Goal: Task Accomplishment & Management: Manage account settings

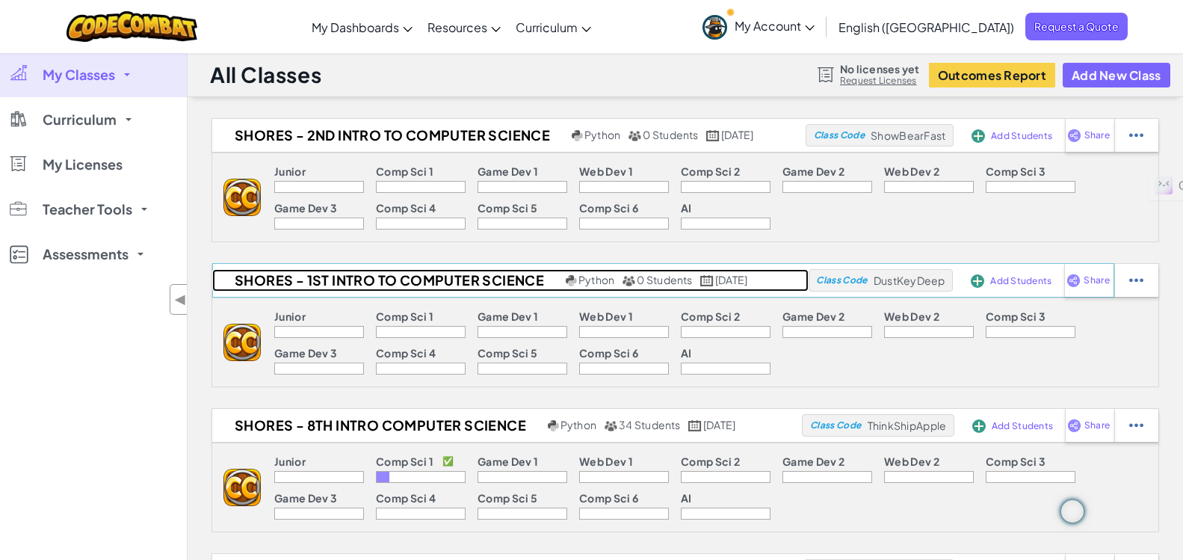
click at [346, 286] on h2 "Shores - 1st Intro to Computer Science" at bounding box center [387, 280] width 350 height 22
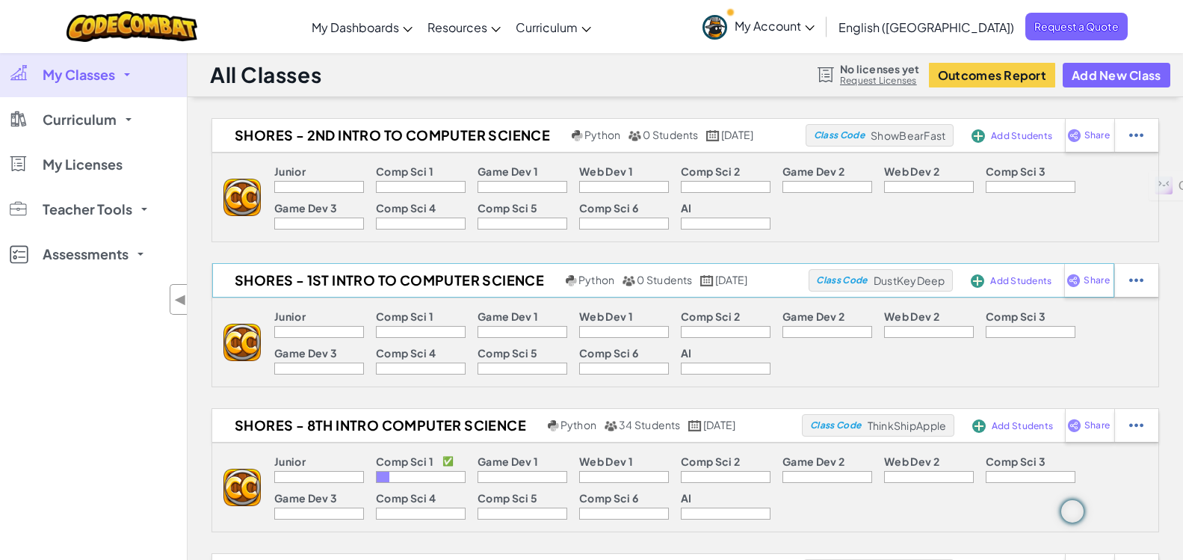
select select "560f1a9f22961295f9427742"
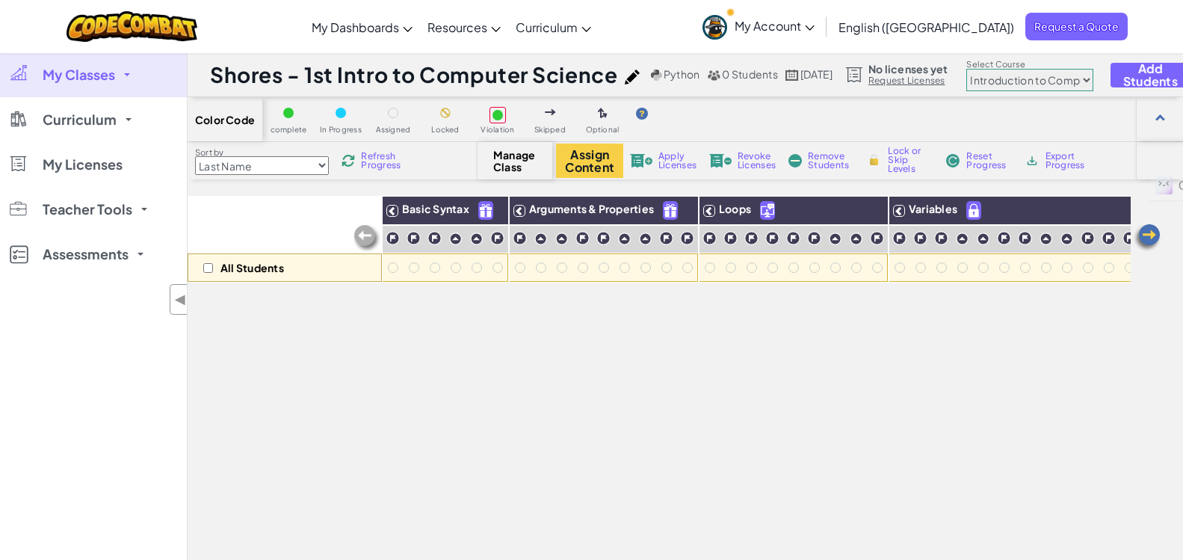
click at [388, 159] on span "Refresh Progress" at bounding box center [384, 161] width 46 height 18
click at [120, 81] on link "My Classes" at bounding box center [93, 74] width 187 height 45
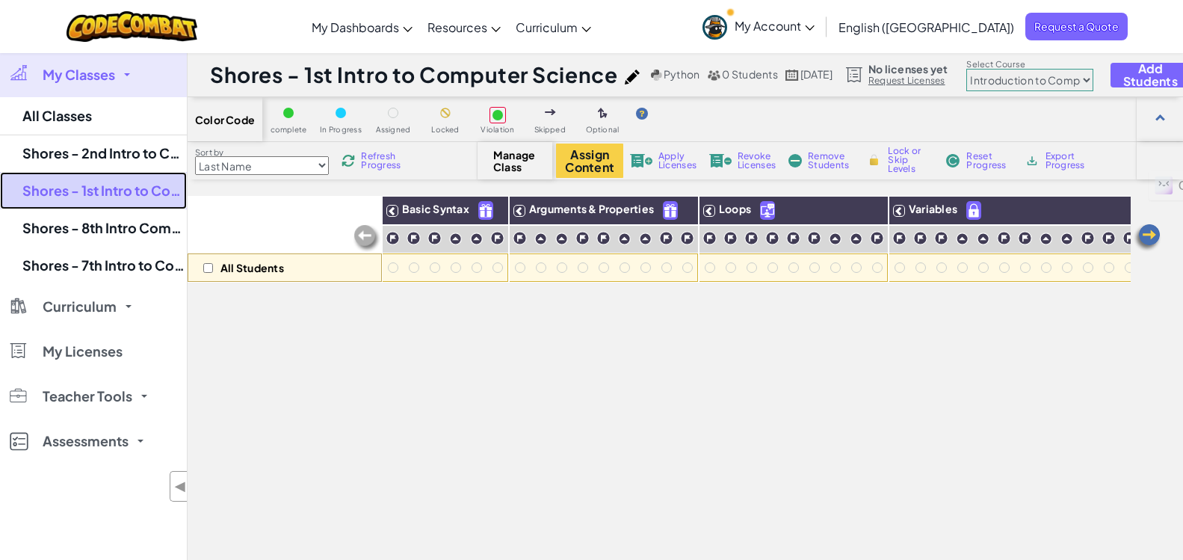
click at [105, 191] on link "Shores - 1st Intro to Computer Science" at bounding box center [93, 190] width 187 height 37
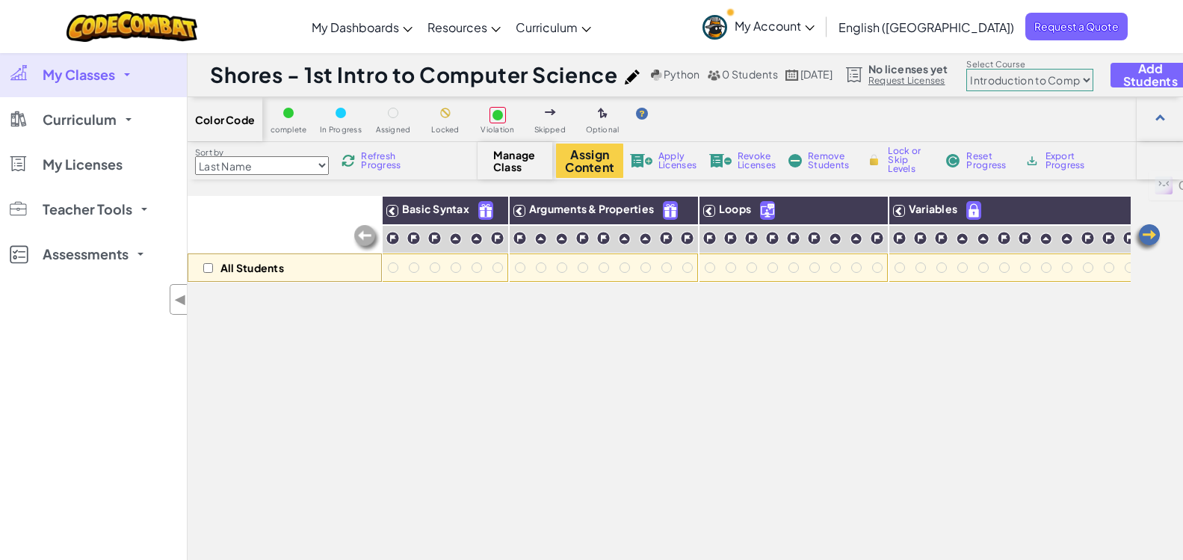
click at [517, 166] on span "Manage Class" at bounding box center [515, 161] width 44 height 24
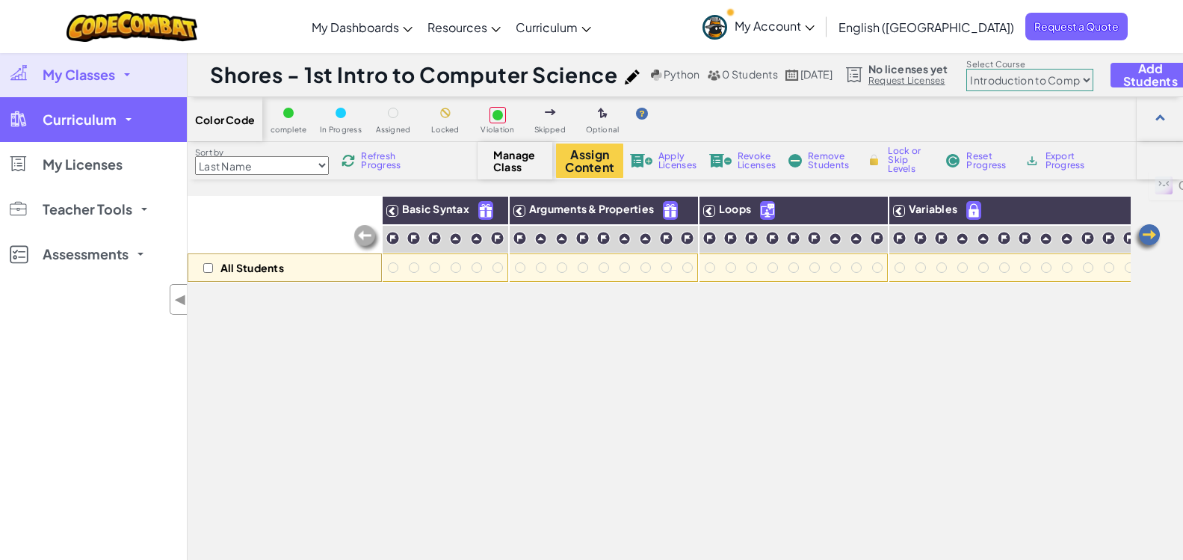
click at [126, 118] on span at bounding box center [129, 119] width 6 height 3
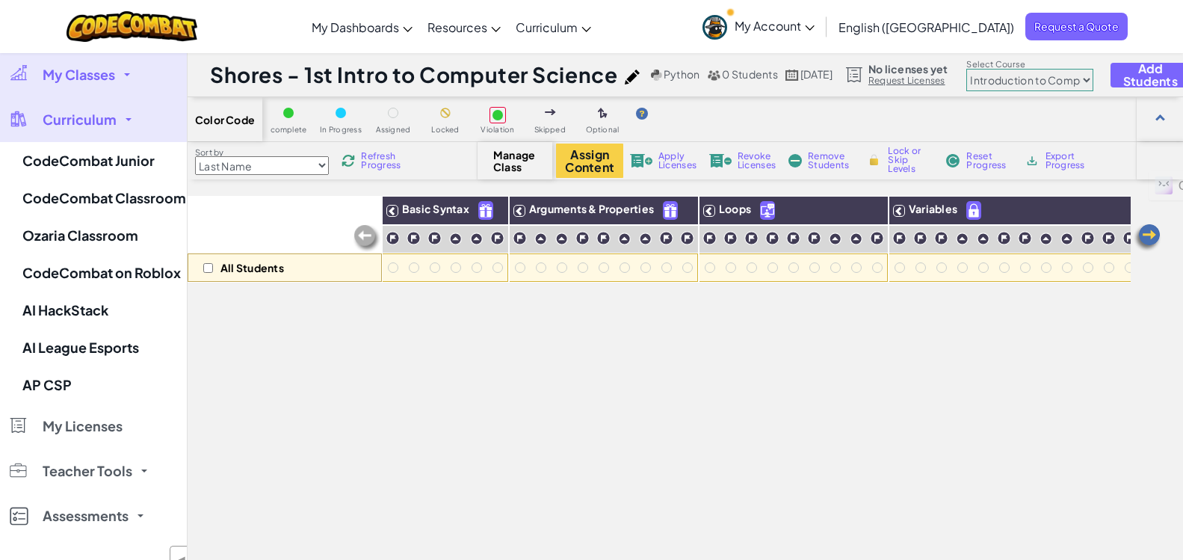
click at [131, 91] on link "My Classes" at bounding box center [93, 74] width 187 height 45
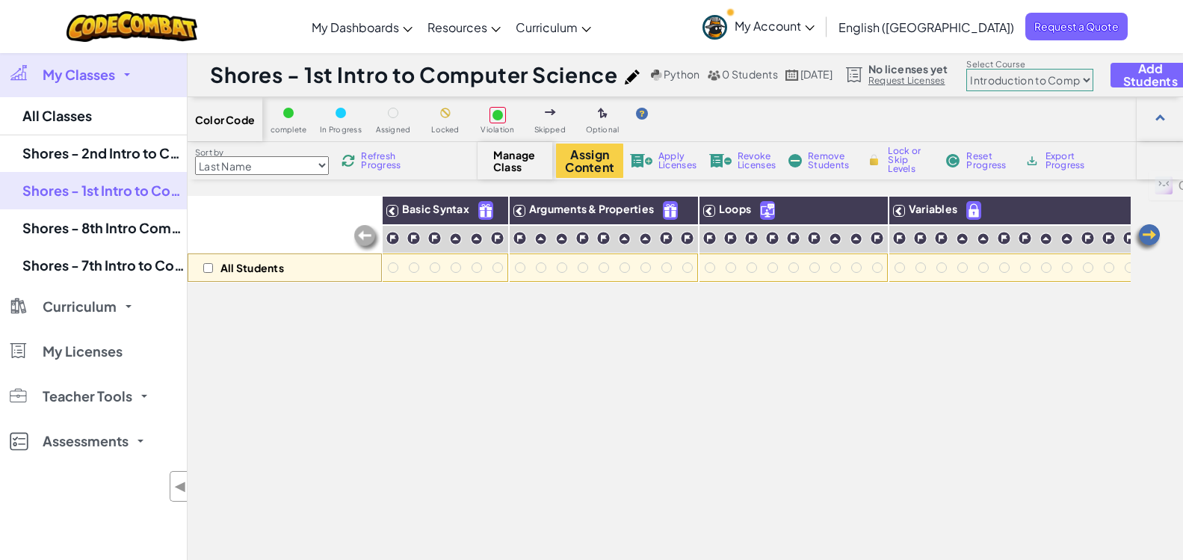
click at [481, 169] on div "Manage Class" at bounding box center [515, 160] width 75 height 37
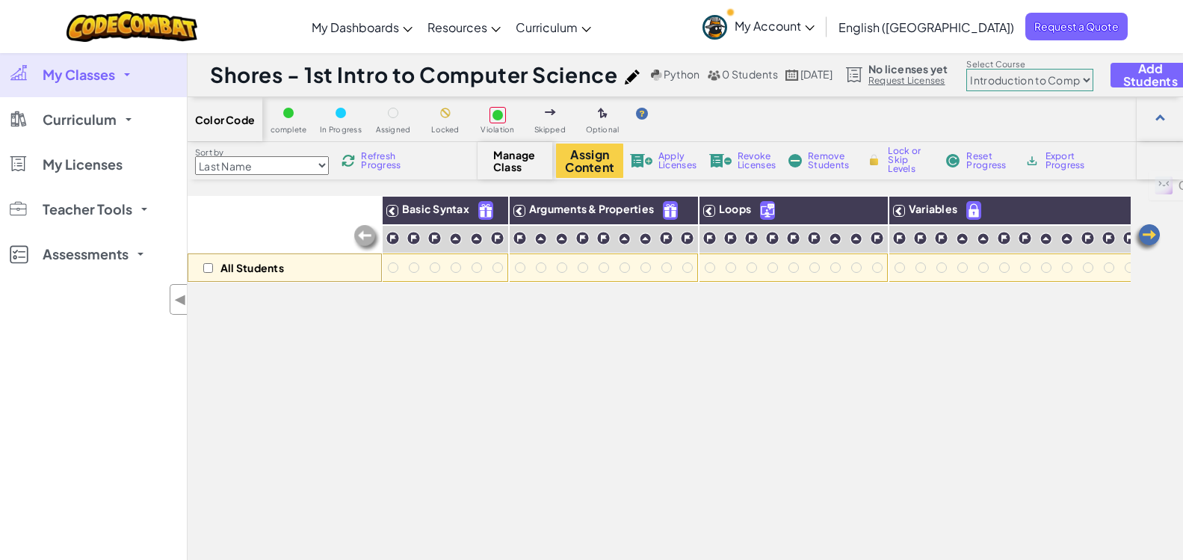
click at [513, 161] on span "Manage Class" at bounding box center [515, 161] width 44 height 24
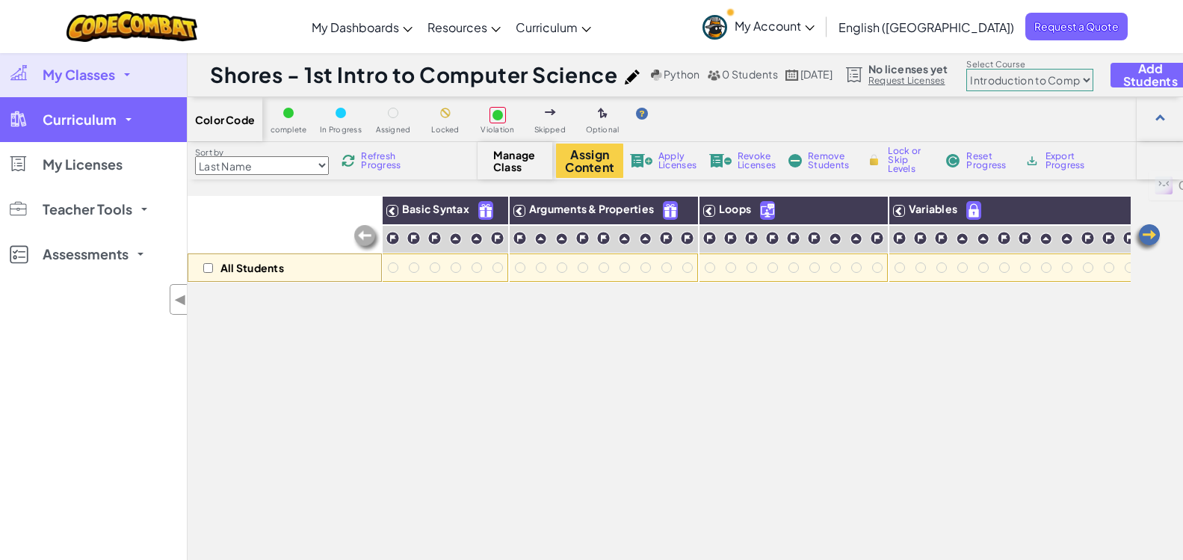
click at [118, 130] on link "Curriculum" at bounding box center [93, 119] width 187 height 45
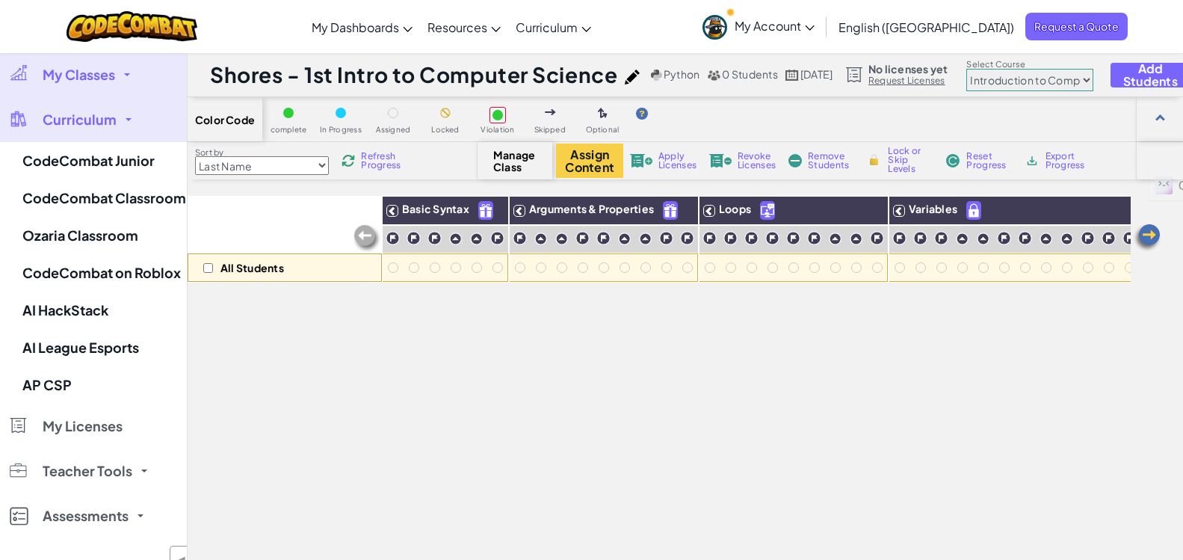
click at [132, 75] on link "My Classes" at bounding box center [93, 74] width 187 height 45
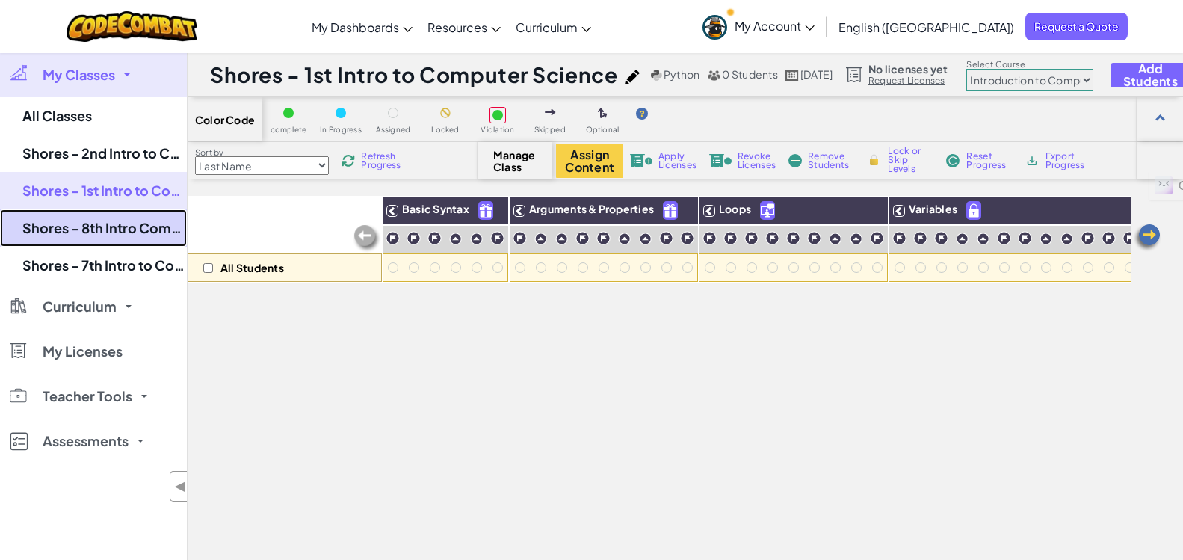
click at [106, 223] on link "Shores - 8th Intro Computer Science" at bounding box center [93, 227] width 187 height 37
select select "560f1a9f22961295f9427742"
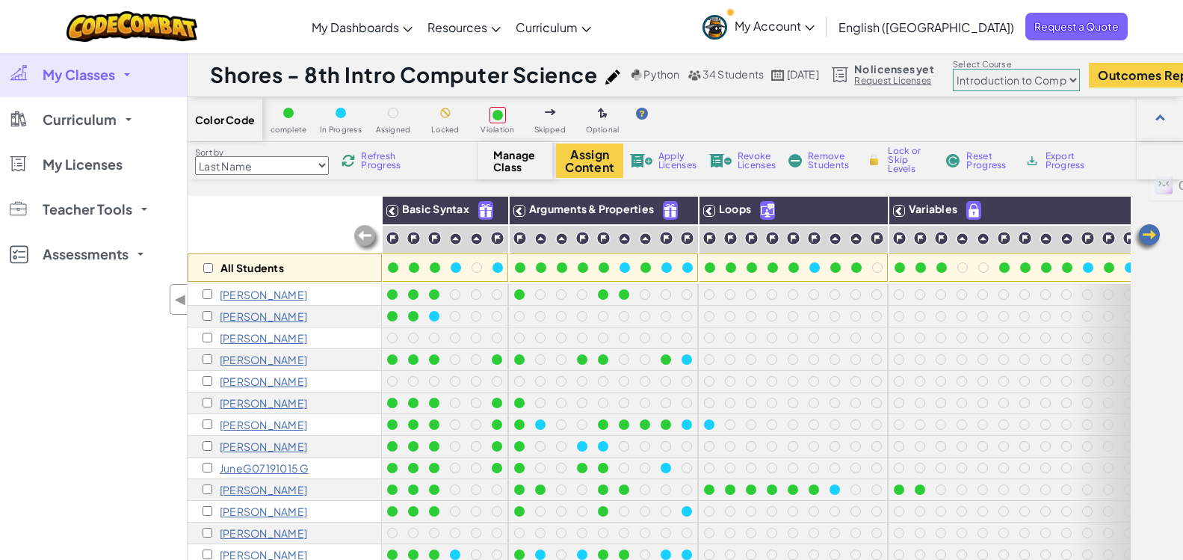
click at [117, 87] on link "My Classes" at bounding box center [93, 74] width 187 height 45
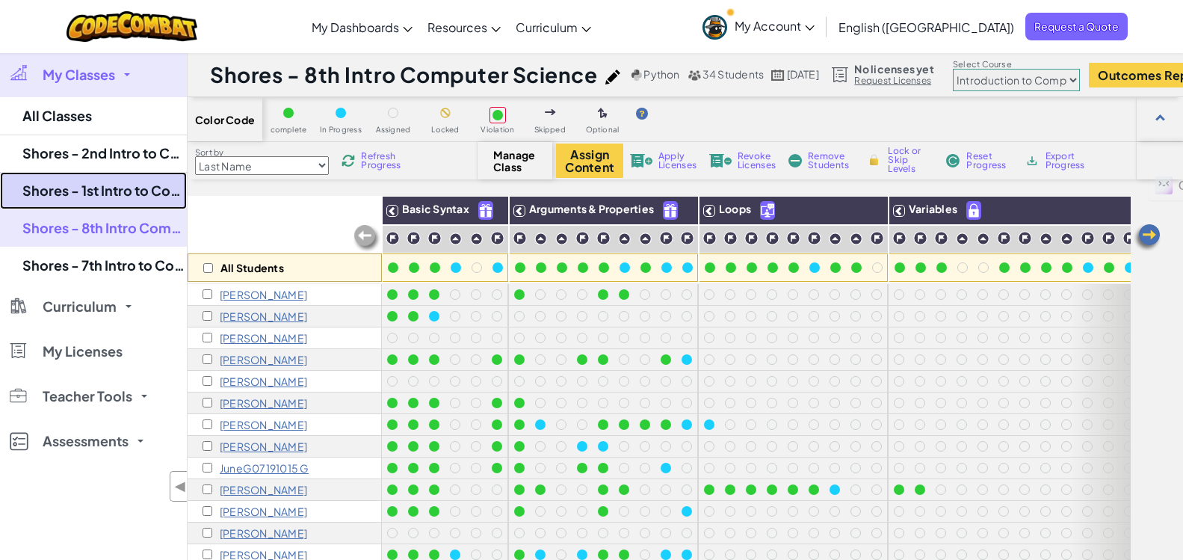
click at [104, 194] on link "Shores - 1st Intro to Computer Science" at bounding box center [93, 190] width 187 height 37
select select "560f1a9f22961295f9427742"
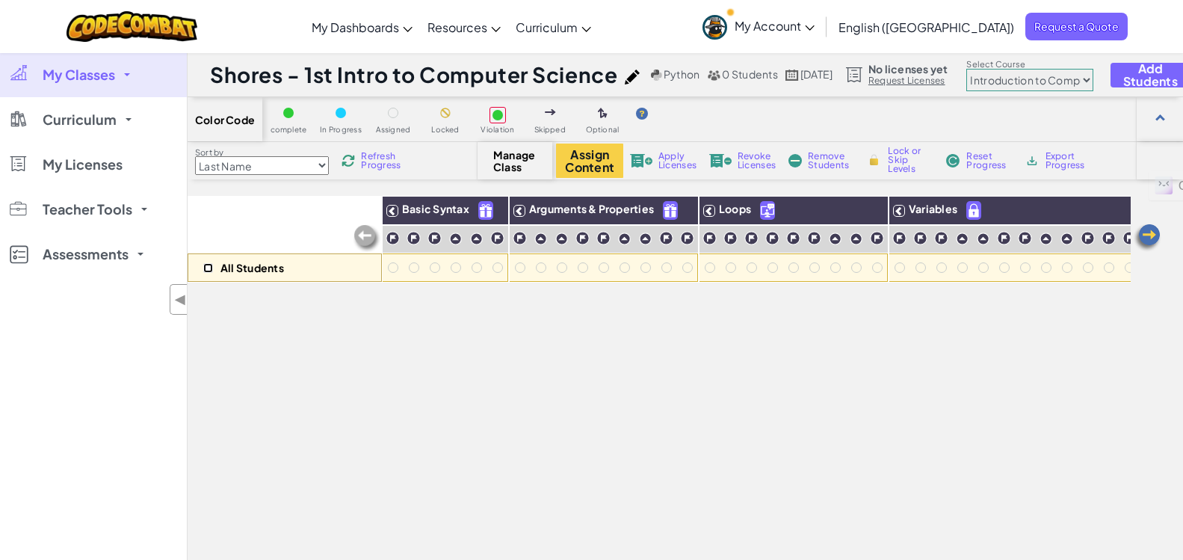
click at [209, 271] on input "checkbox" at bounding box center [208, 268] width 10 height 10
checkbox input "false"
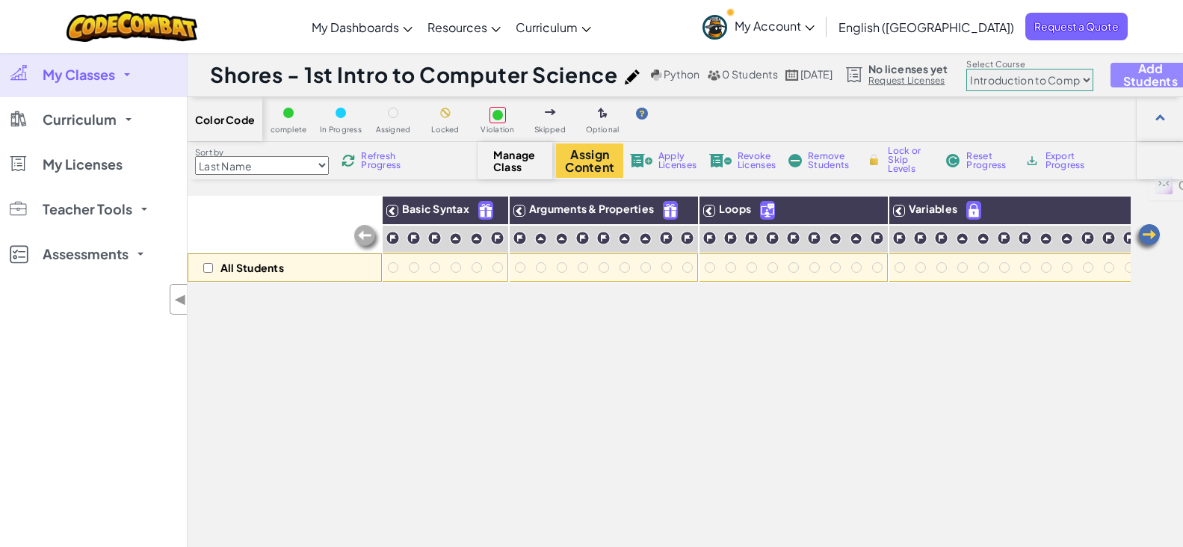
click at [1153, 79] on button "Add Students" at bounding box center [1151, 75] width 80 height 25
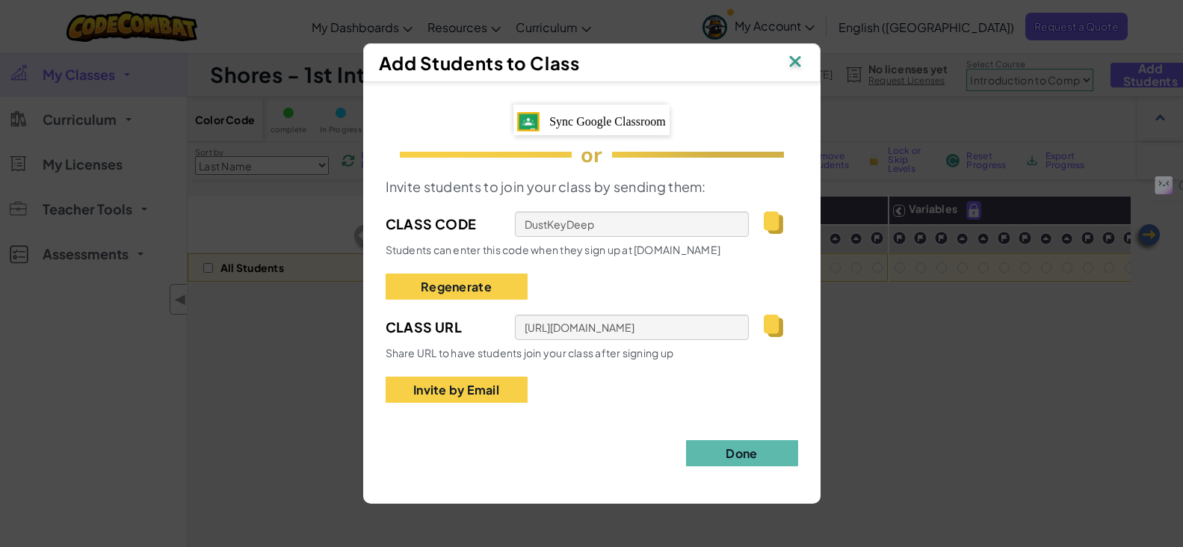
click at [758, 442] on div "Sync Google Classroom or Invite students to join your class by sending them: Cl…" at bounding box center [592, 286] width 413 height 362
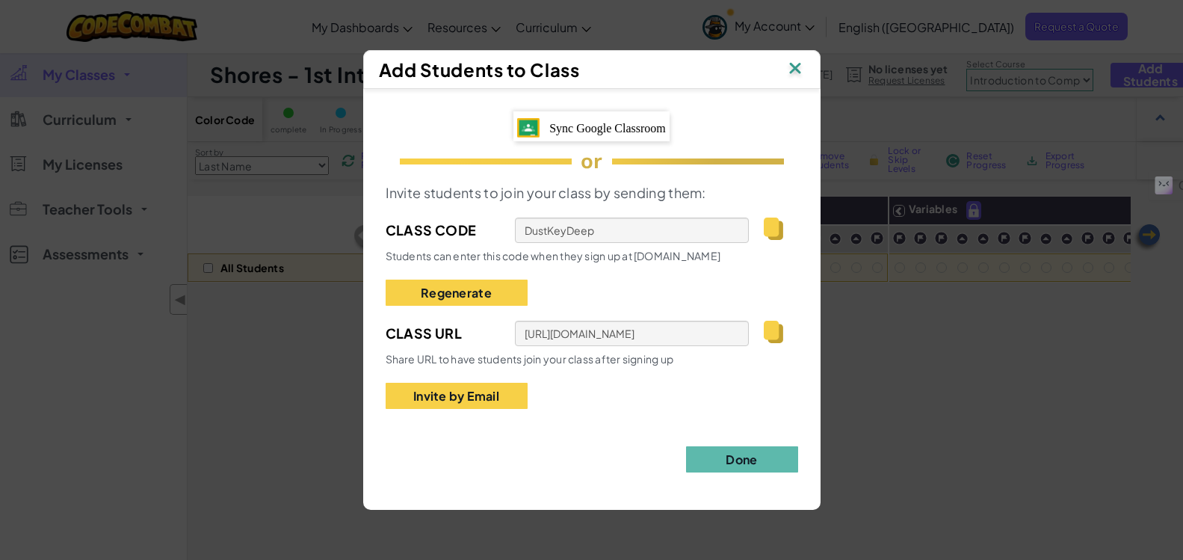
click at [798, 71] on img at bounding box center [795, 69] width 19 height 22
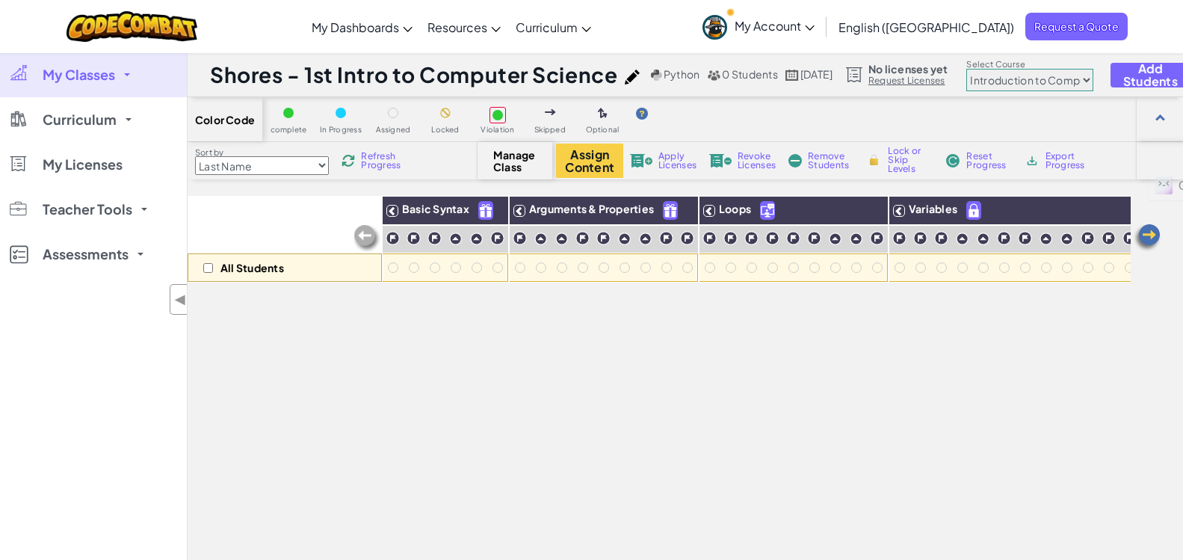
click at [520, 166] on span "Manage Class" at bounding box center [515, 161] width 44 height 24
click at [522, 166] on span "Manage Class" at bounding box center [515, 161] width 44 height 24
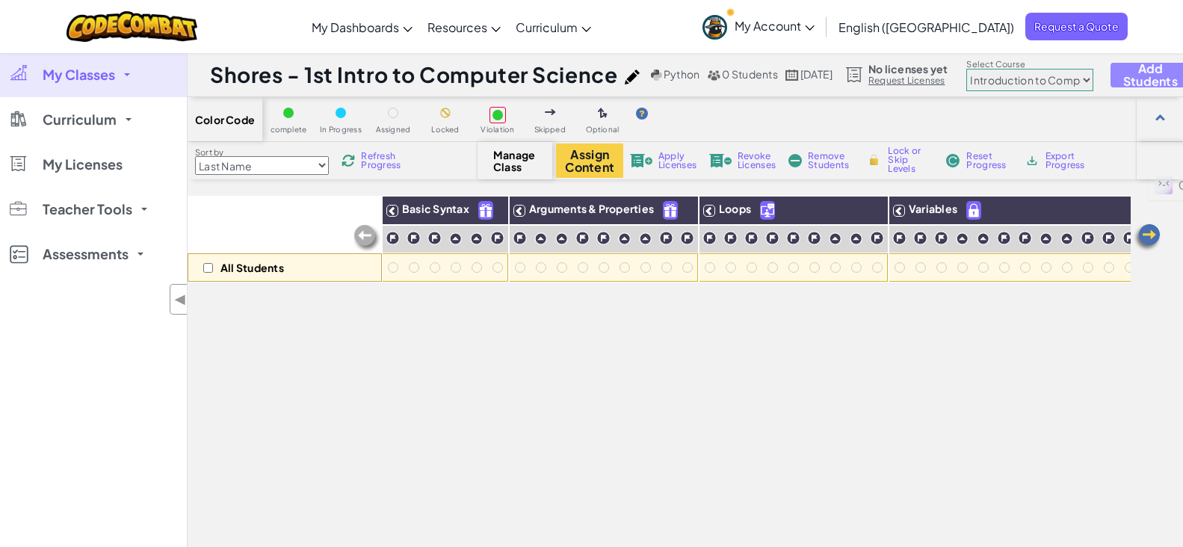
click at [1153, 77] on button "Add Students" at bounding box center [1151, 75] width 80 height 25
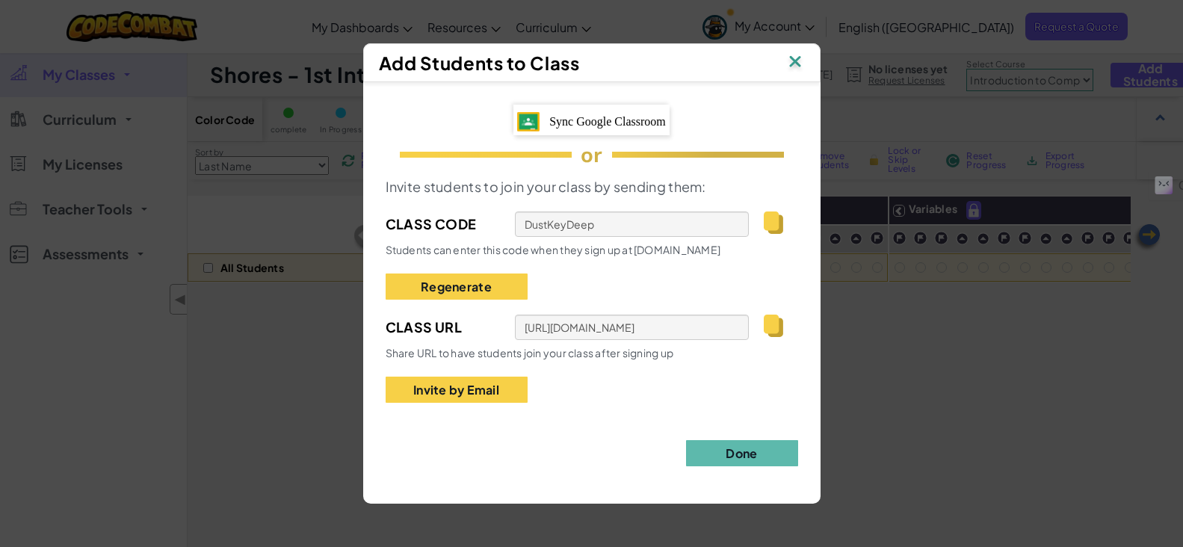
click at [771, 478] on div "Sync Google Classroom or Invite students to join your class by sending them: Cl…" at bounding box center [591, 285] width 457 height 407
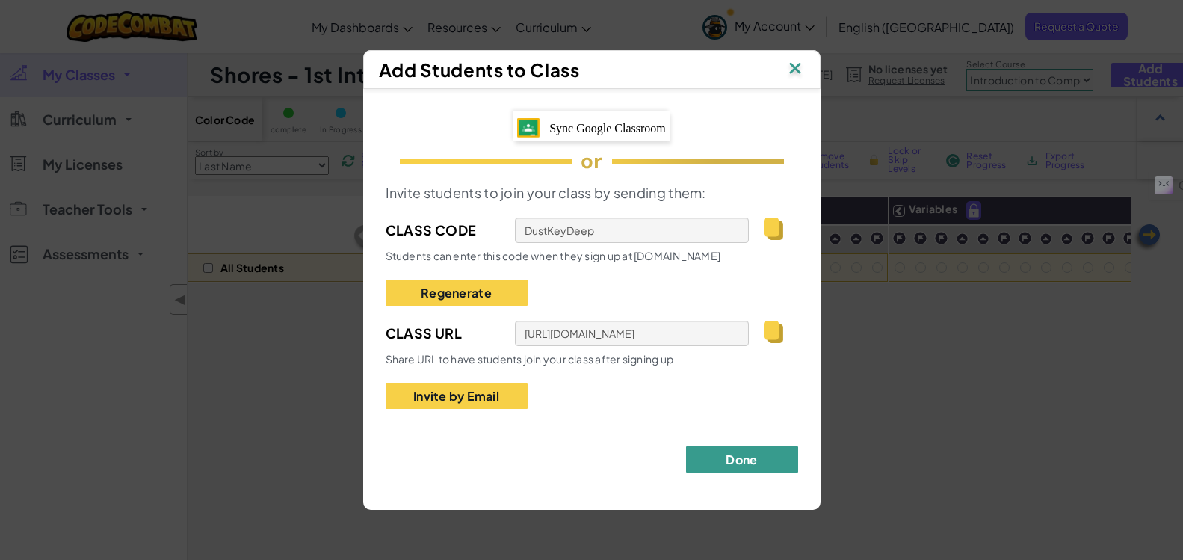
click at [771, 460] on button "Done" at bounding box center [742, 459] width 112 height 26
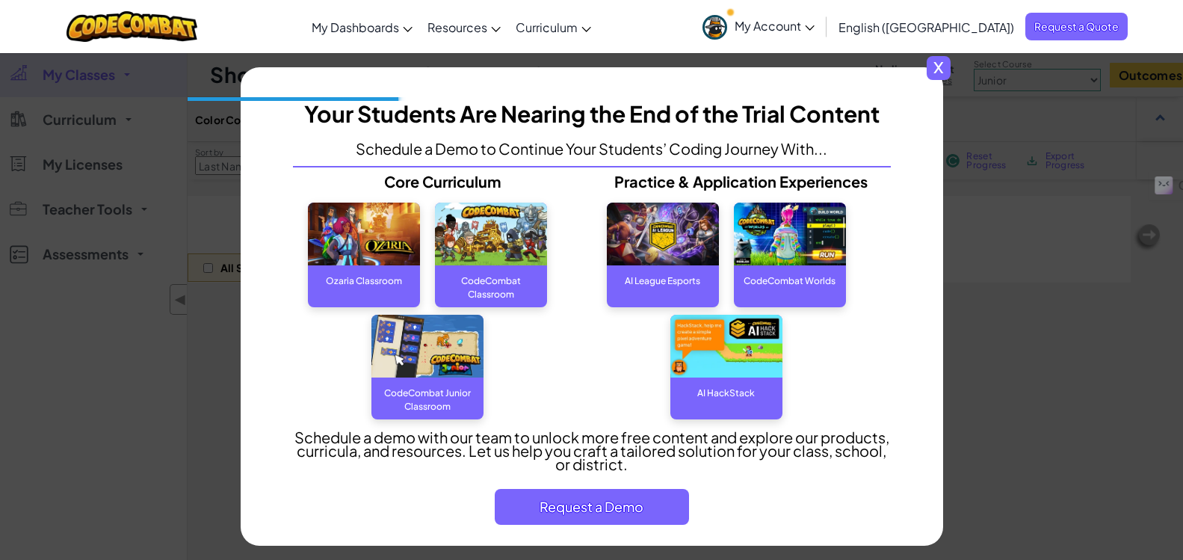
click at [938, 64] on span "x" at bounding box center [939, 68] width 24 height 24
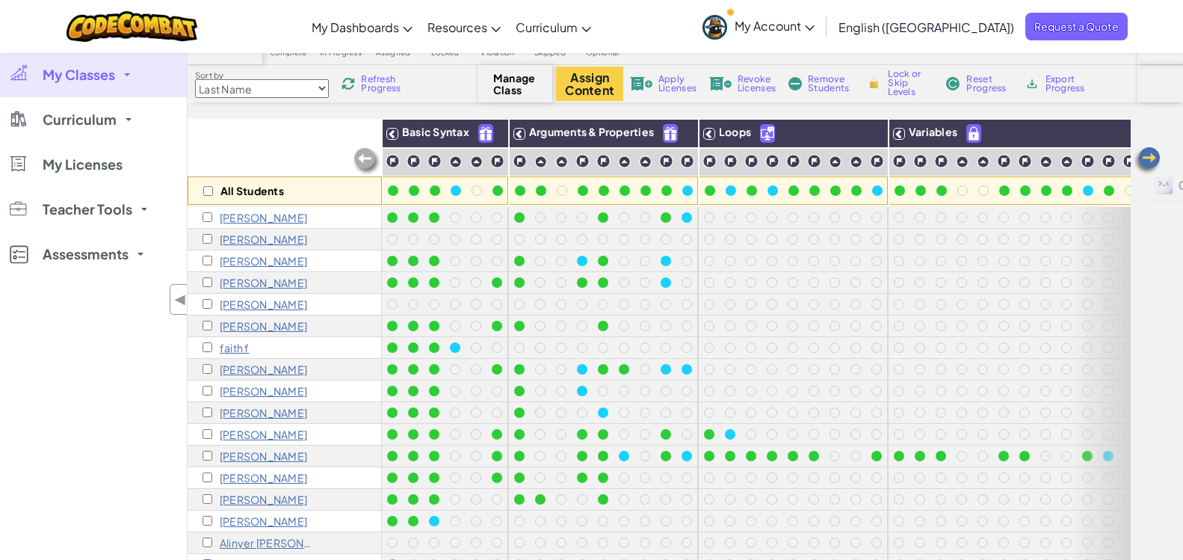
scroll to position [75, 0]
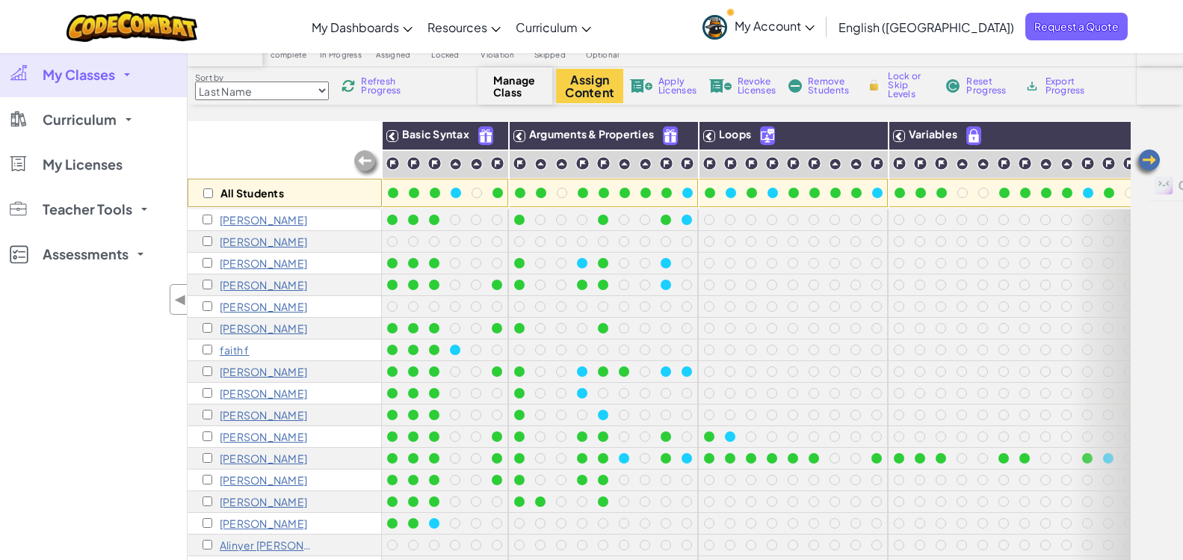
click at [120, 81] on link "My Classes" at bounding box center [93, 74] width 187 height 45
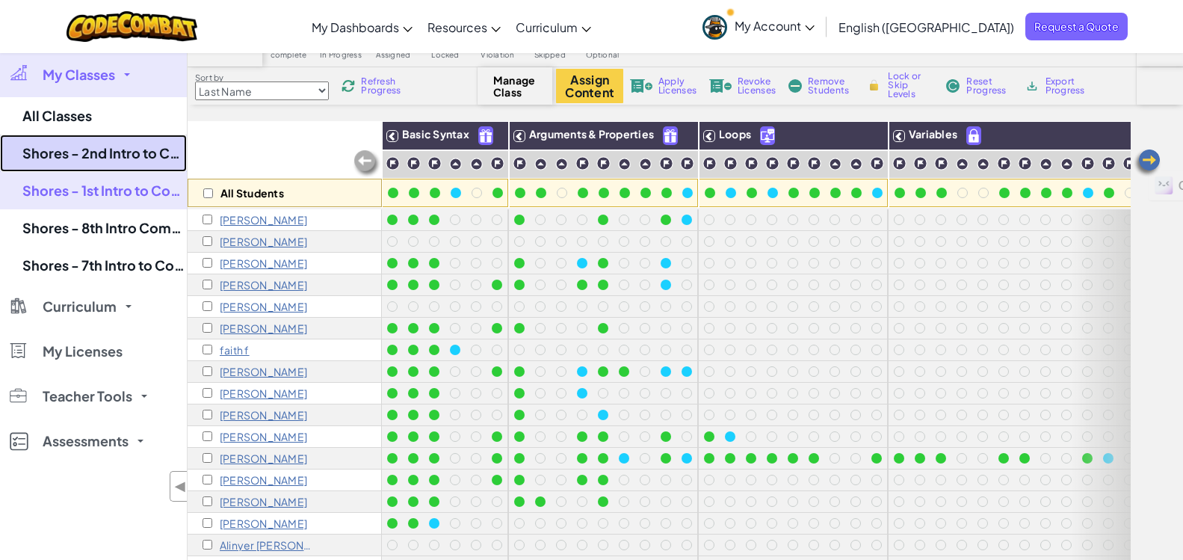
click at [130, 167] on link "Shores - 2nd Intro to Computer Science" at bounding box center [93, 153] width 187 height 37
select select "560f1a9f22961295f9427742"
